Goal: Information Seeking & Learning: Learn about a topic

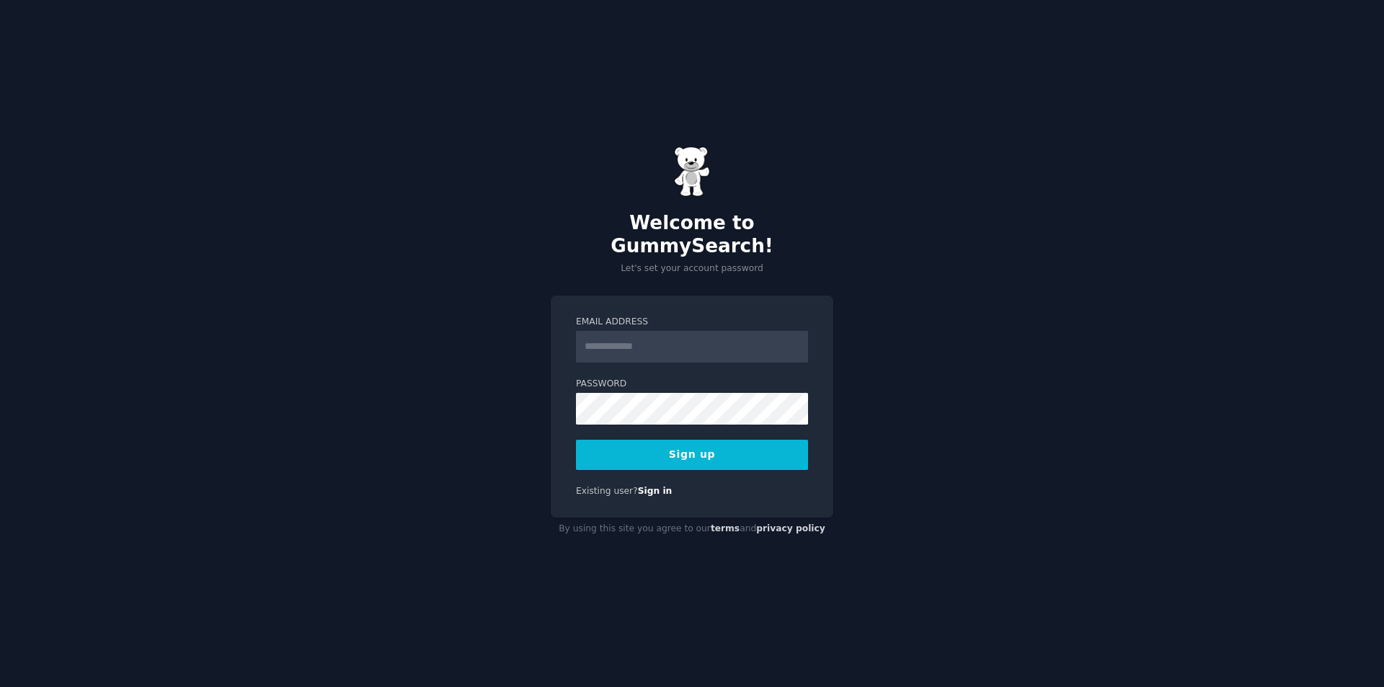
type input "**********"
click at [702, 450] on button "Sign up" at bounding box center [692, 455] width 232 height 30
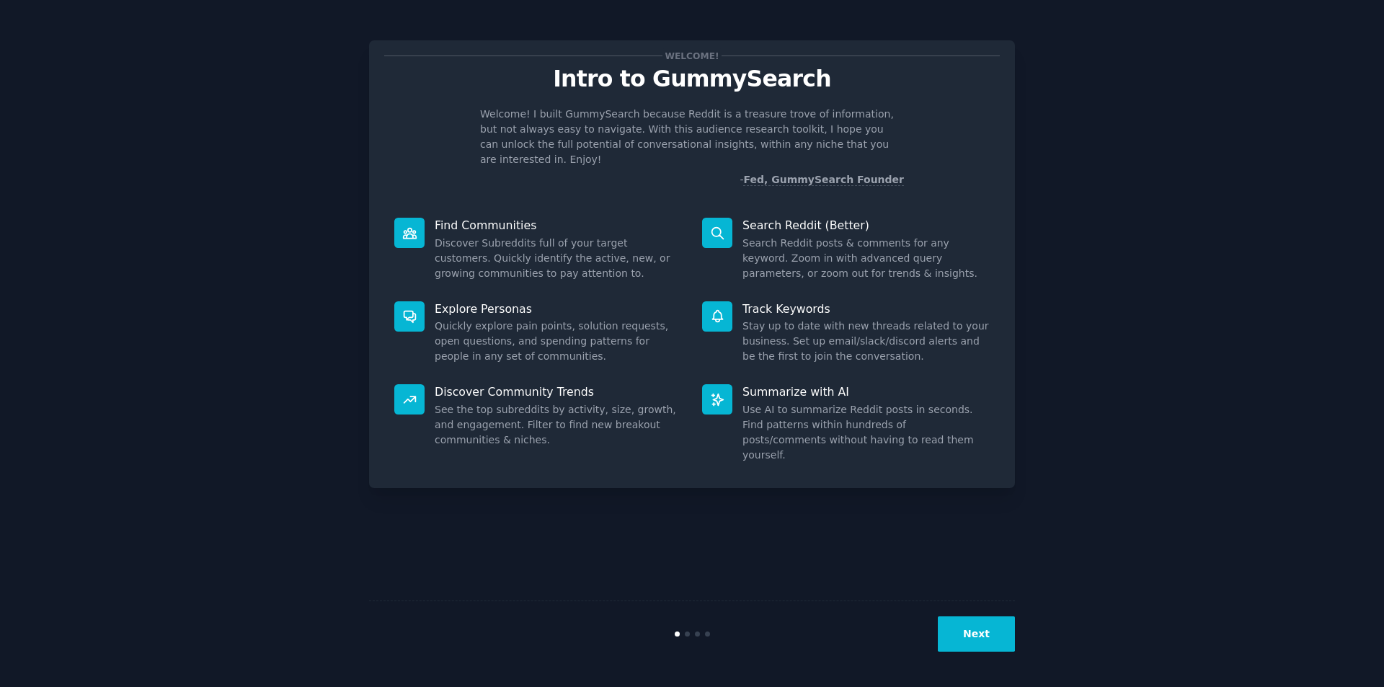
click at [963, 644] on button "Next" at bounding box center [976, 633] width 77 height 35
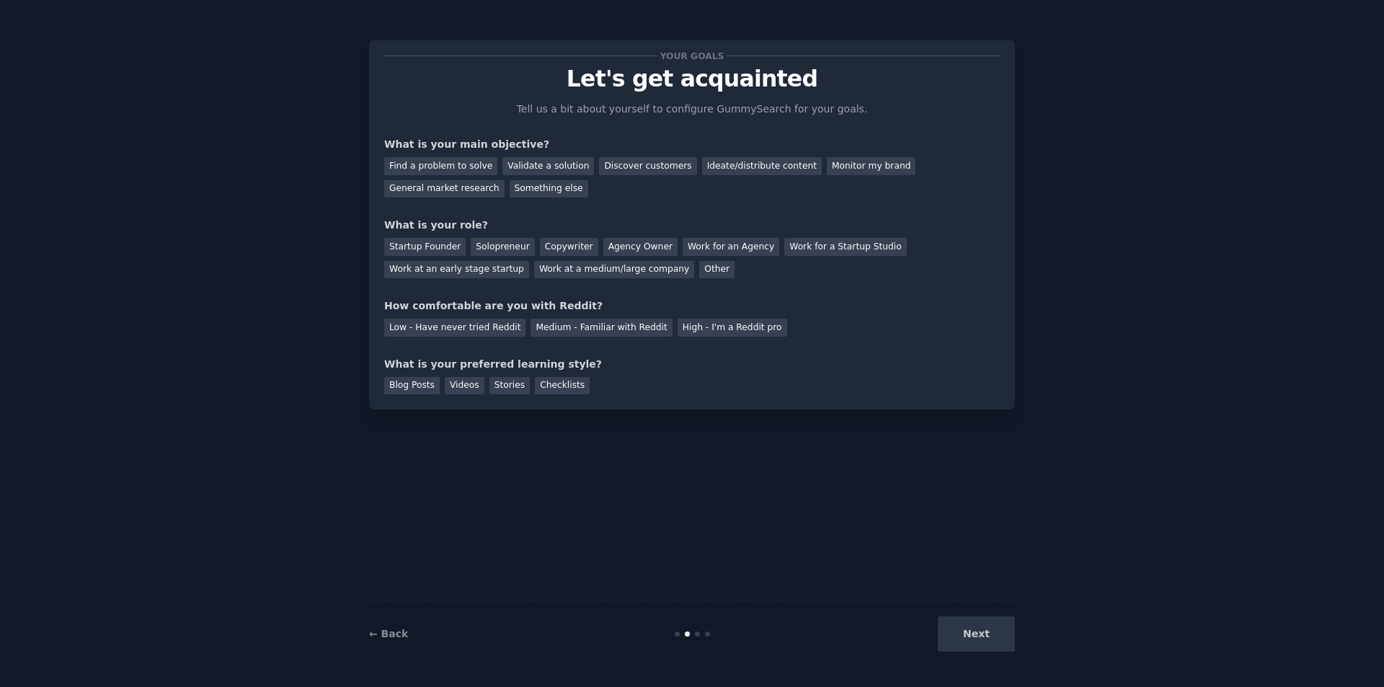
click at [965, 642] on div "Next" at bounding box center [908, 633] width 216 height 35
click at [394, 247] on div "Startup Founder" at bounding box center [424, 247] width 81 height 18
click at [427, 174] on div "Find a problem to solve" at bounding box center [440, 166] width 113 height 18
click at [500, 391] on div "Stories" at bounding box center [510, 386] width 40 height 18
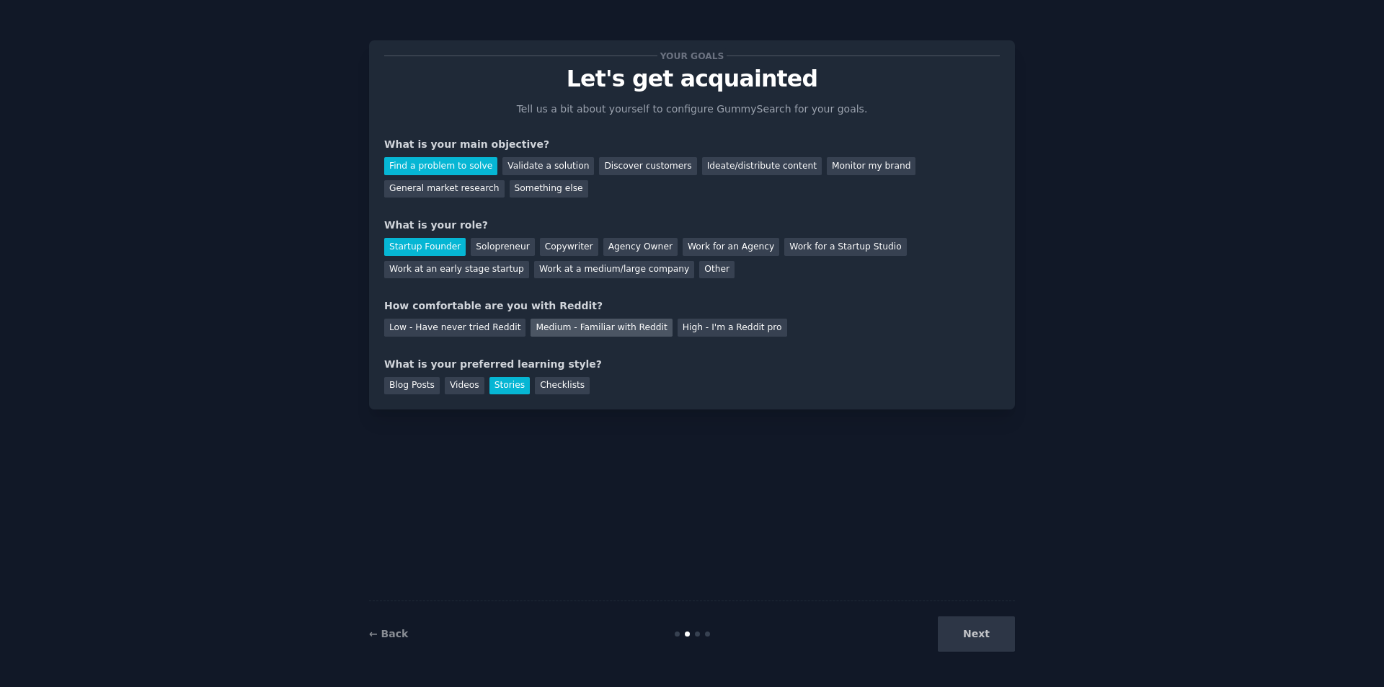
click at [629, 331] on div "Medium - Familiar with Reddit" at bounding box center [601, 328] width 141 height 18
click at [1013, 631] on button "Next" at bounding box center [976, 633] width 77 height 35
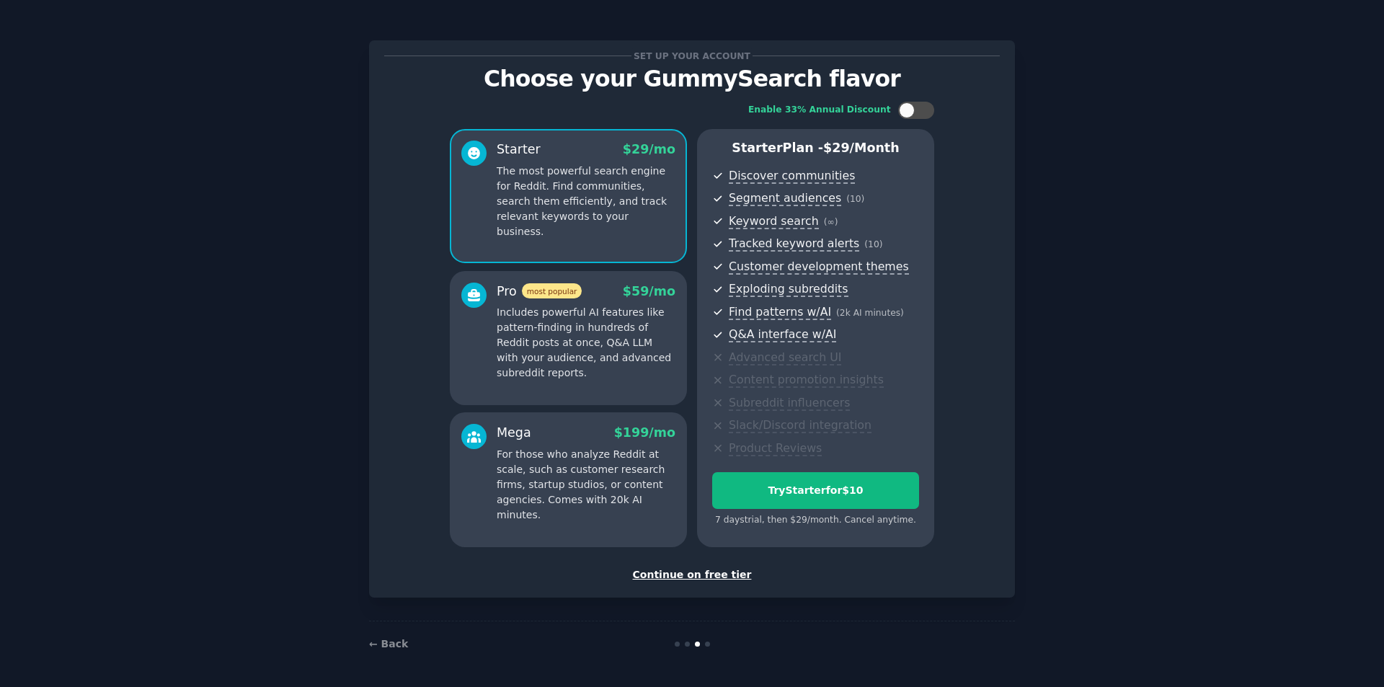
click at [716, 576] on div "Continue on free tier" at bounding box center [692, 574] width 616 height 15
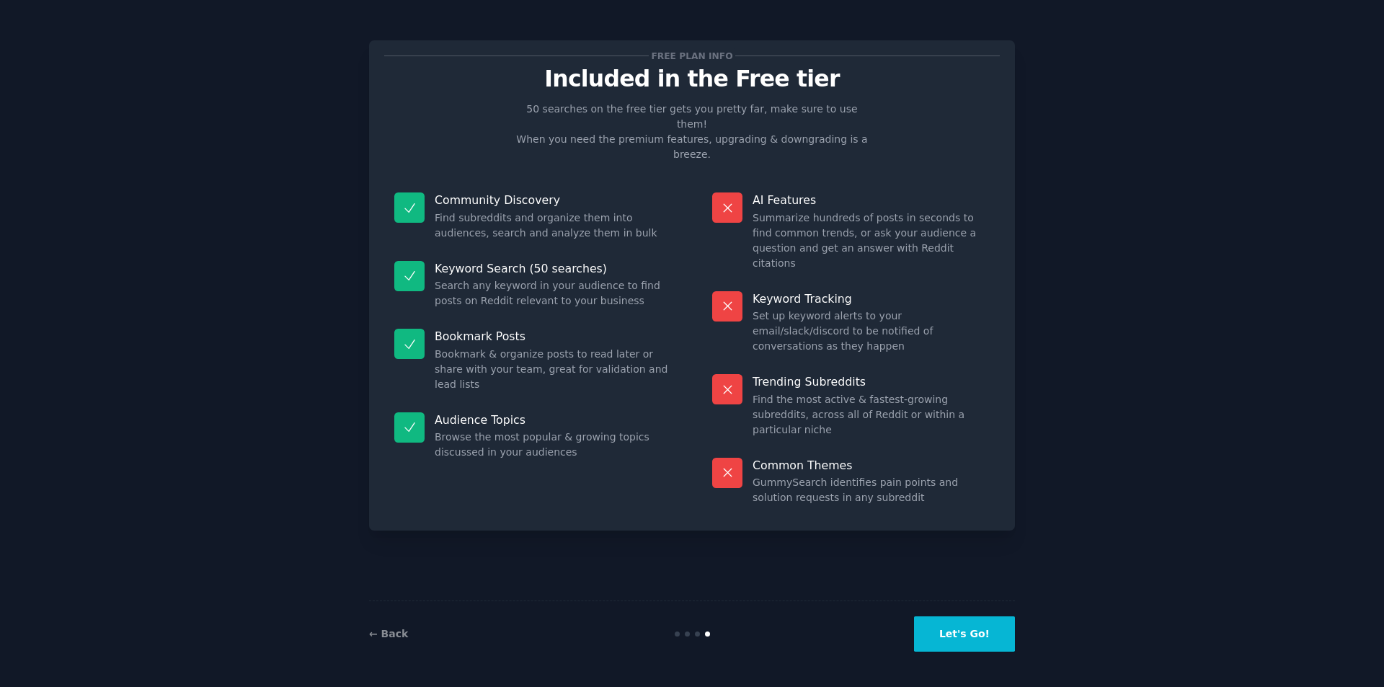
click at [976, 641] on button "Let's Go!" at bounding box center [964, 633] width 101 height 35
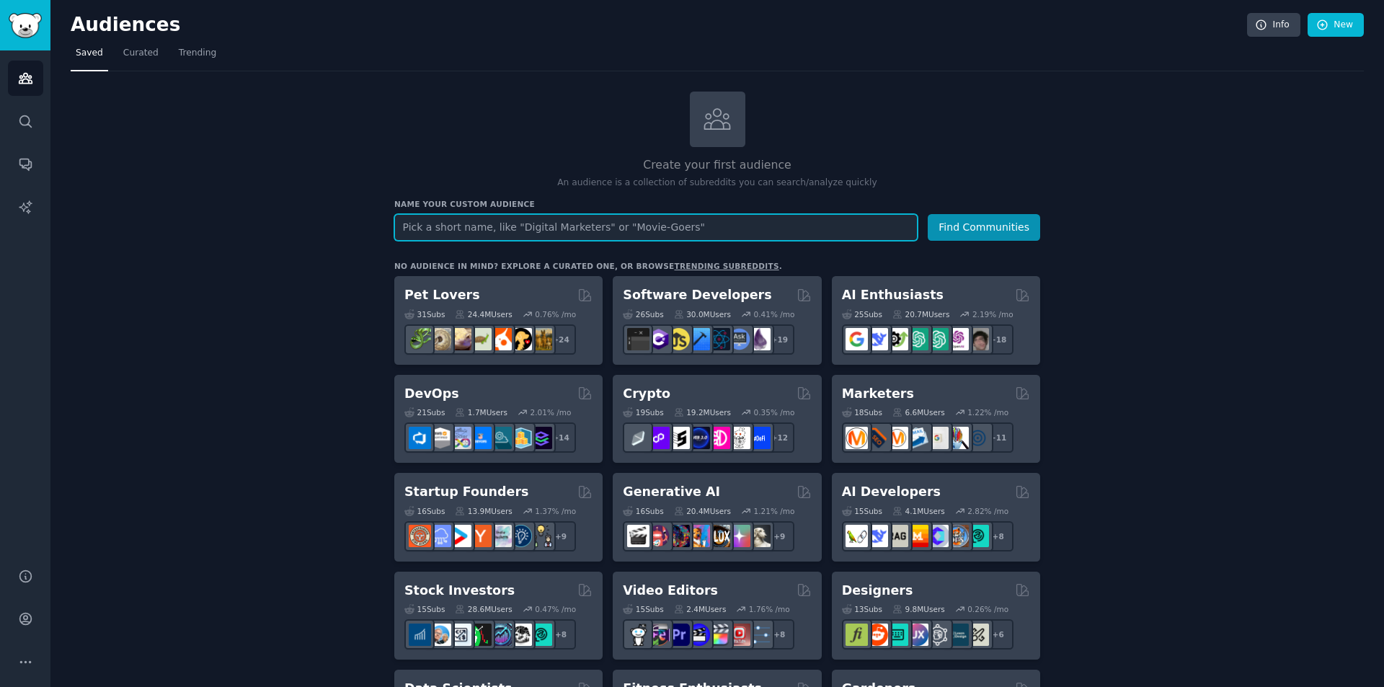
click at [573, 227] on input "text" at bounding box center [655, 227] width 523 height 27
type input "travel"
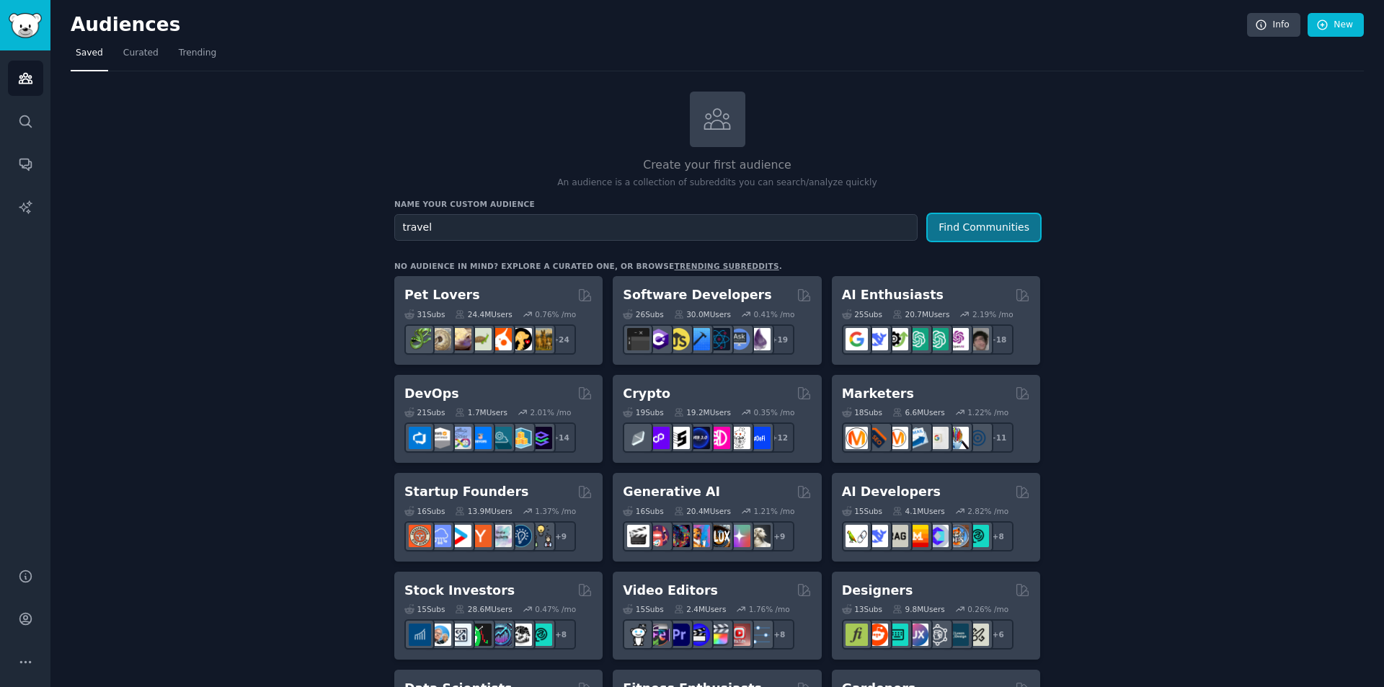
click at [988, 238] on button "Find Communities" at bounding box center [984, 227] width 112 height 27
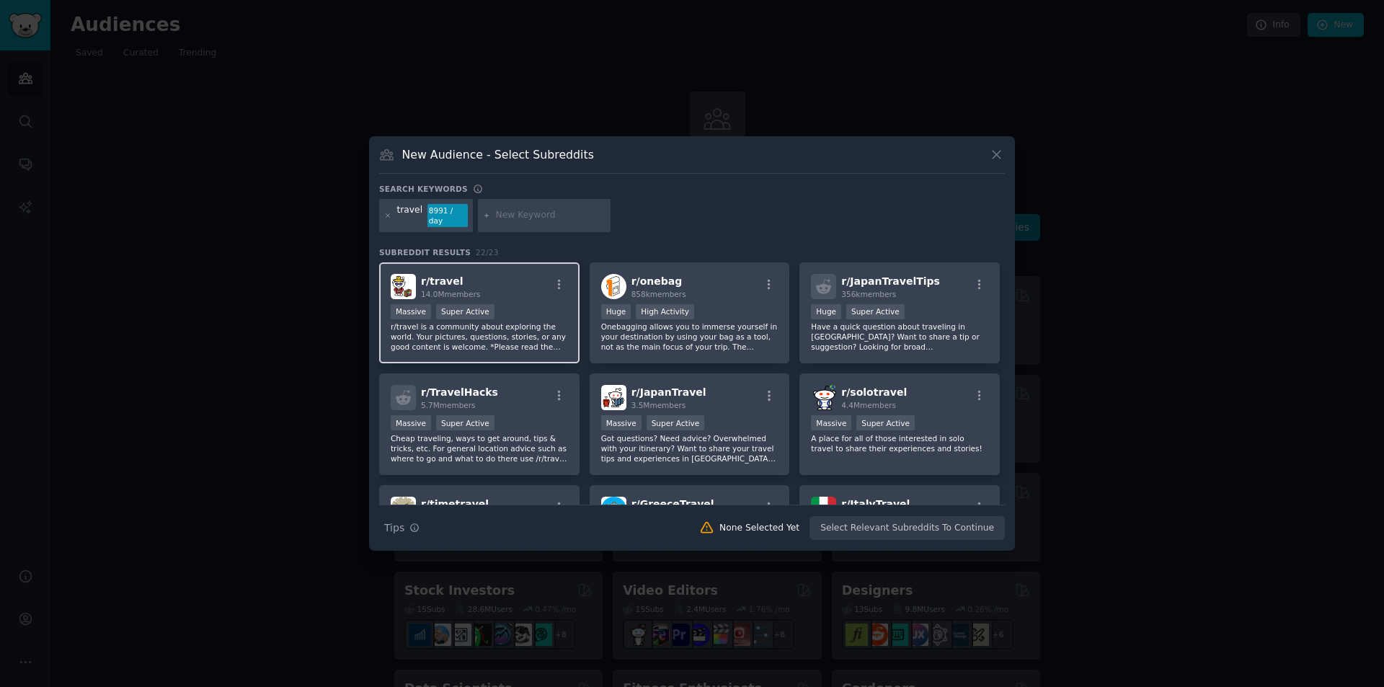
click at [494, 277] on div "r/ travel 14.0M members" at bounding box center [479, 286] width 177 height 25
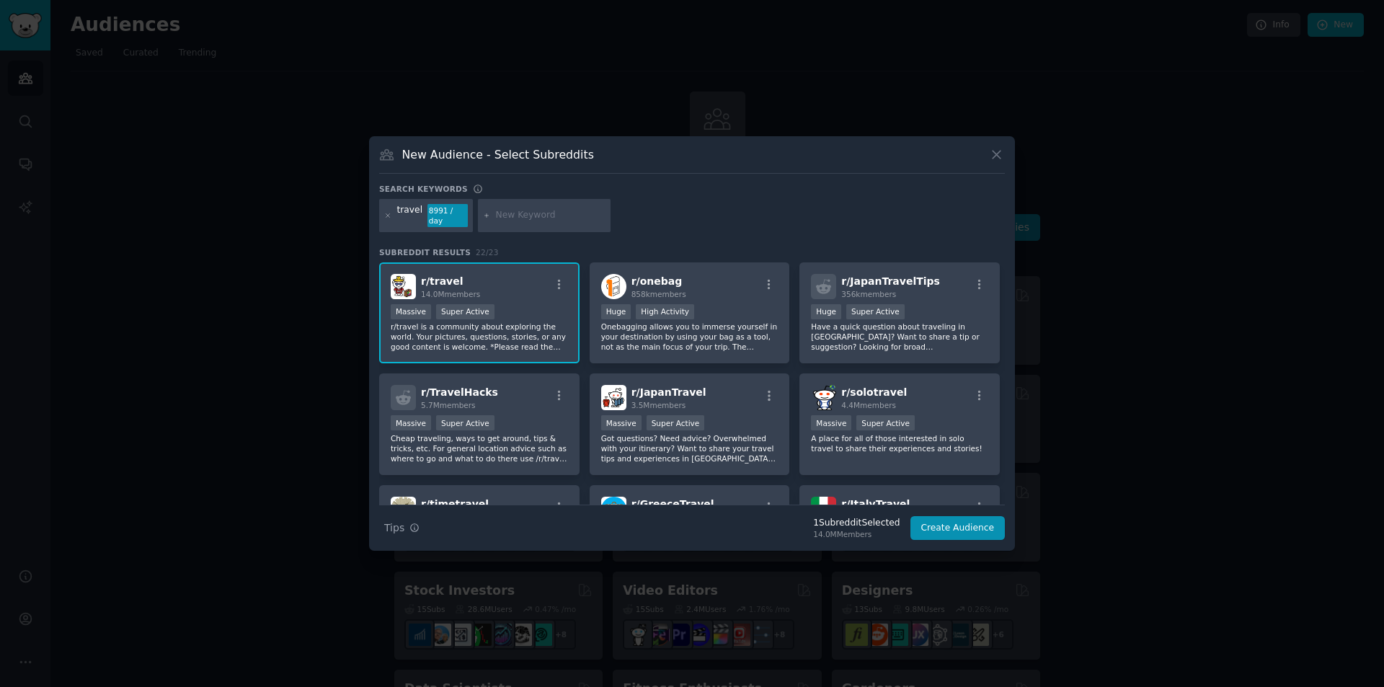
drag, startPoint x: 494, startPoint y: 277, endPoint x: 452, endPoint y: 274, distance: 41.9
click at [452, 275] on span "r/ travel" at bounding box center [442, 281] width 43 height 12
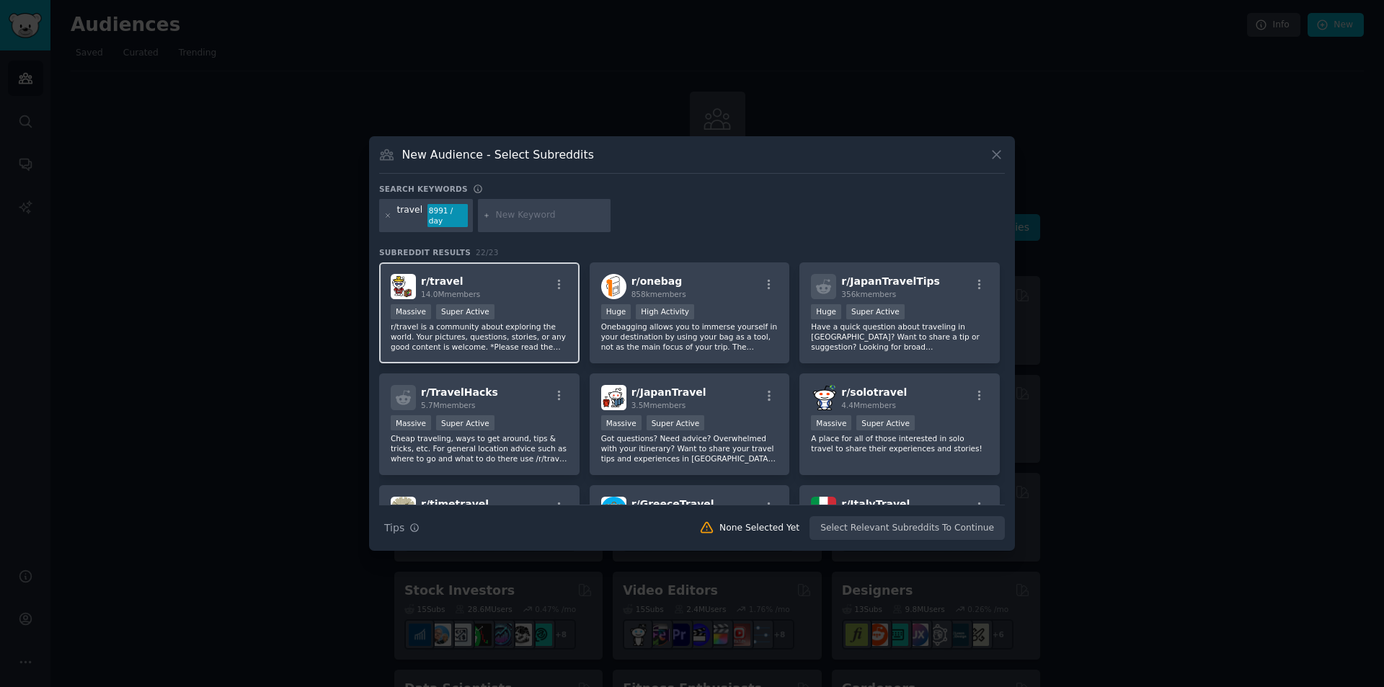
click at [452, 275] on span "r/ travel" at bounding box center [442, 281] width 43 height 12
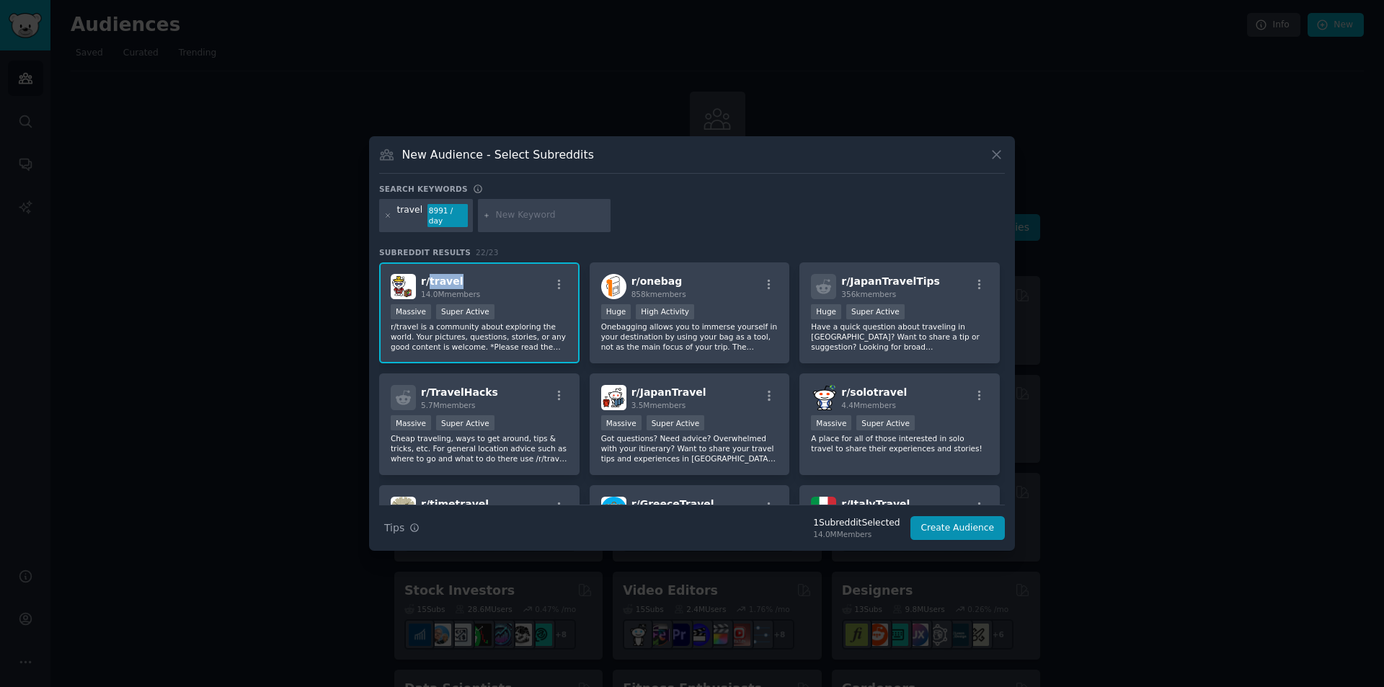
click at [452, 275] on span "r/ travel" at bounding box center [442, 281] width 43 height 12
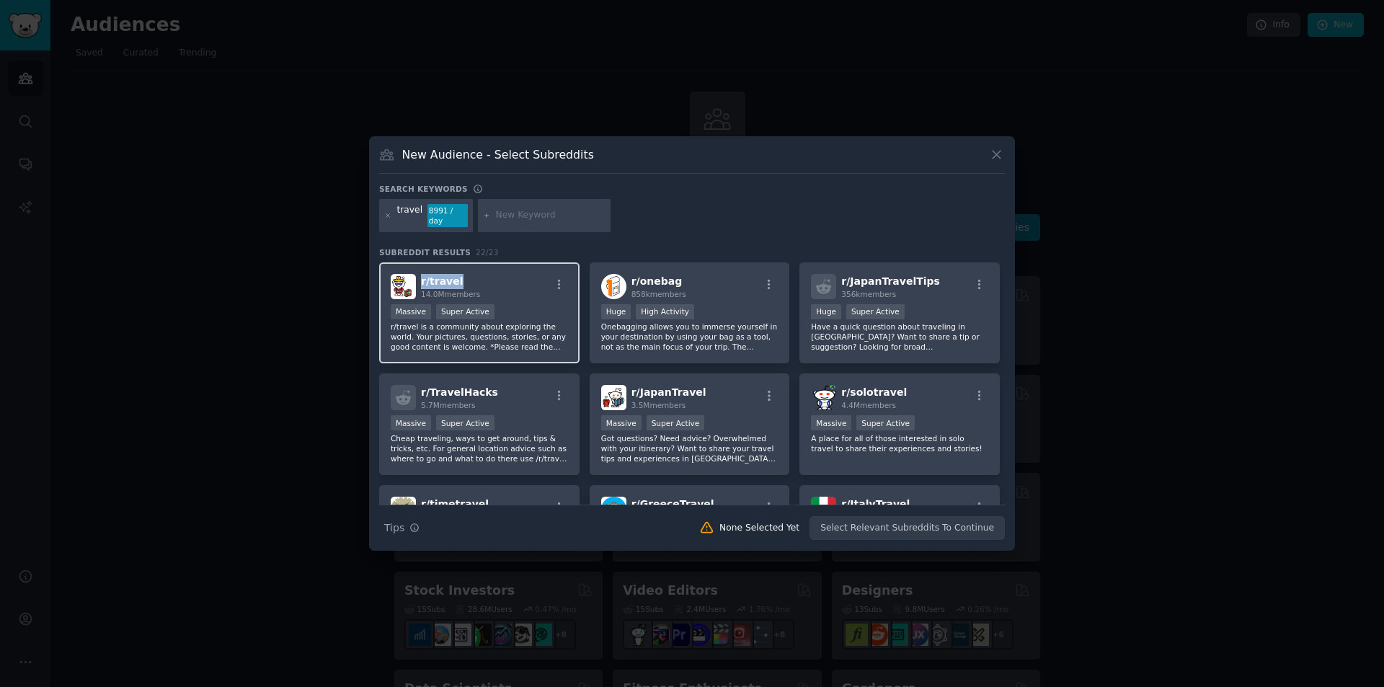
click at [452, 275] on span "r/ travel" at bounding box center [442, 281] width 43 height 12
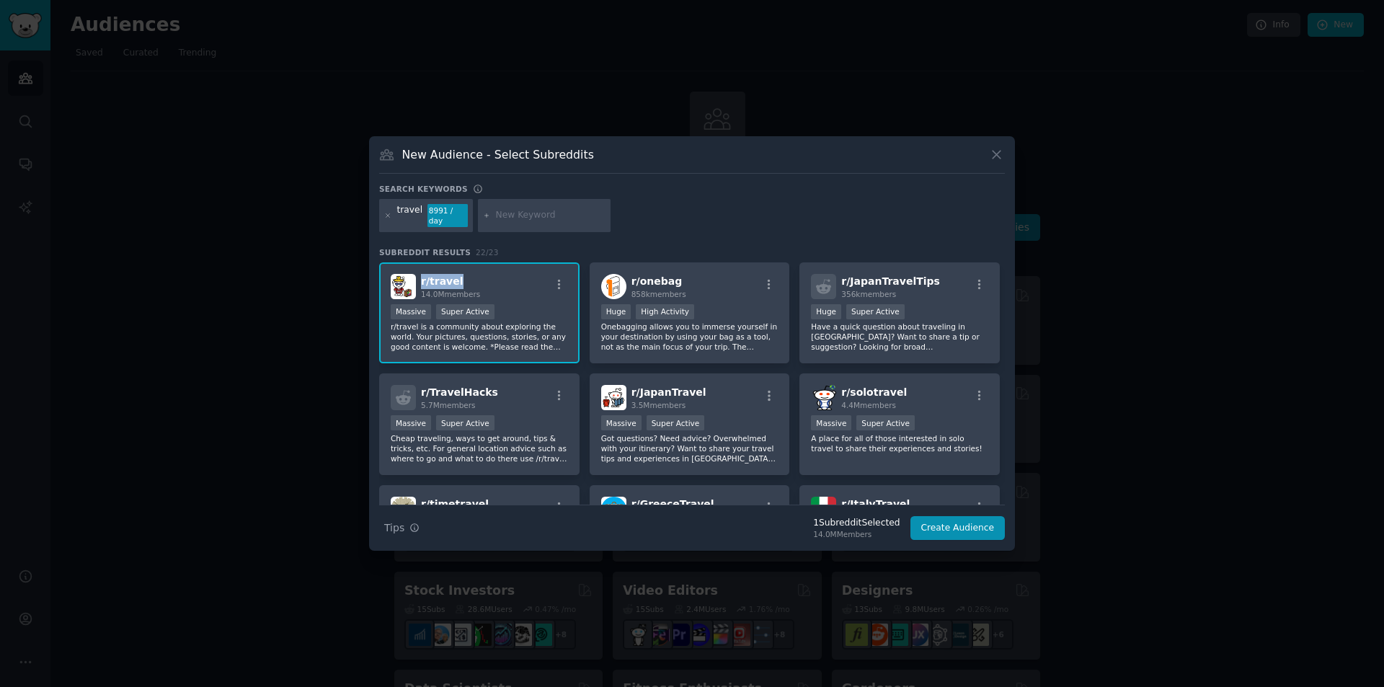
click at [452, 275] on span "r/ travel" at bounding box center [442, 281] width 43 height 12
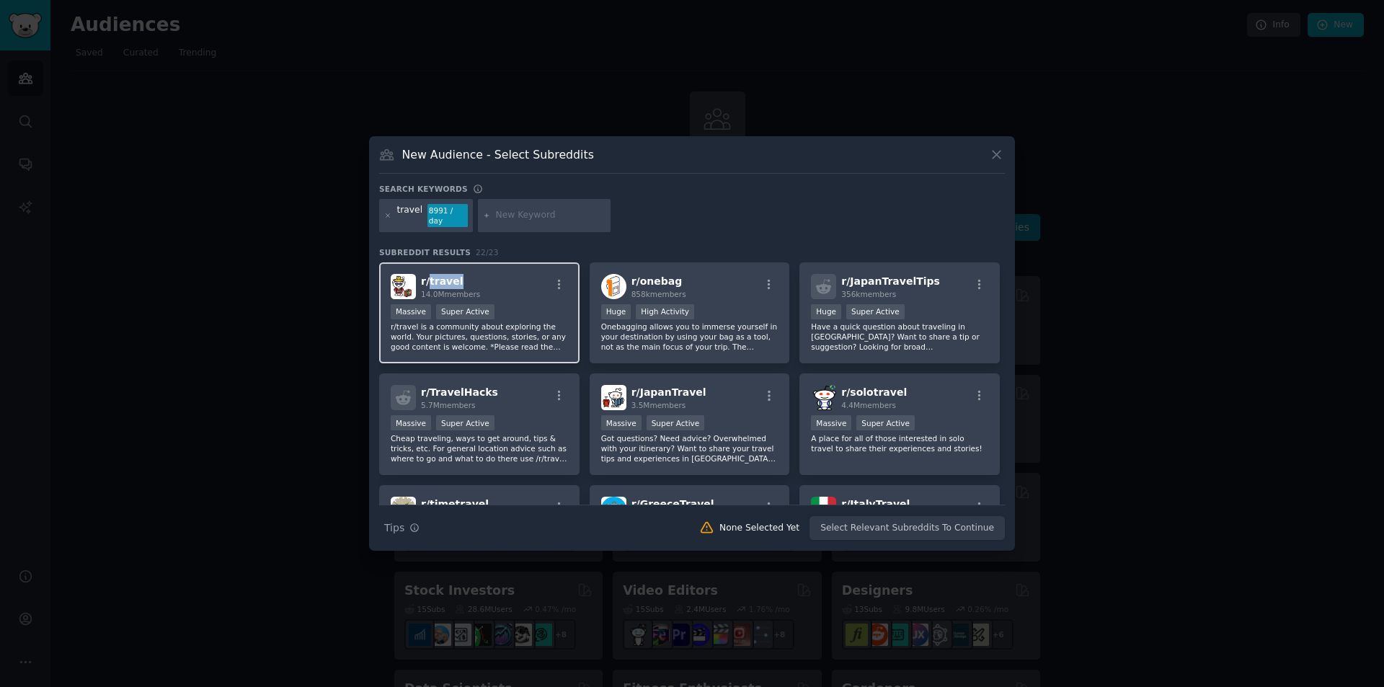
click at [452, 275] on span "r/ travel" at bounding box center [442, 281] width 43 height 12
